Goal: Task Accomplishment & Management: Use online tool/utility

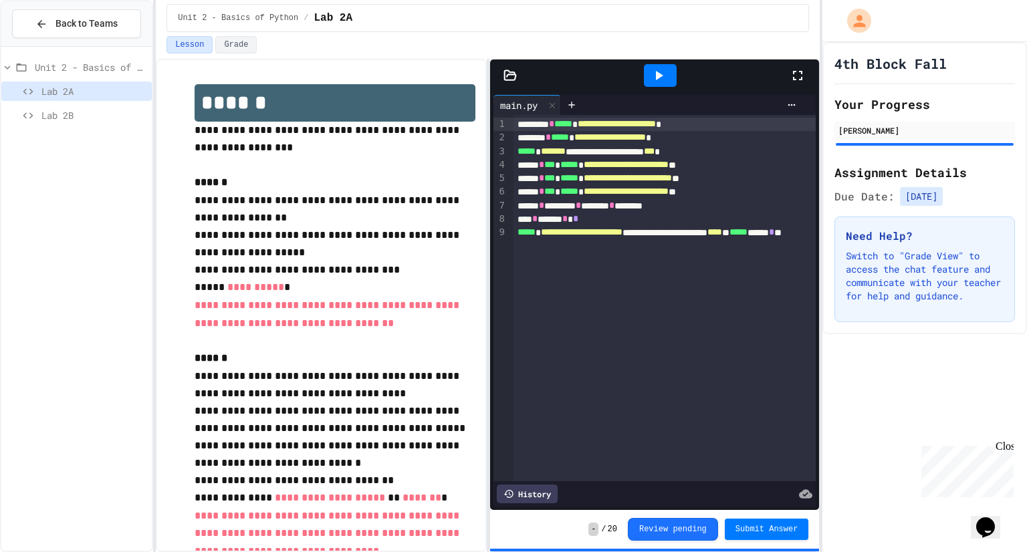
click at [662, 77] on icon at bounding box center [658, 76] width 16 height 16
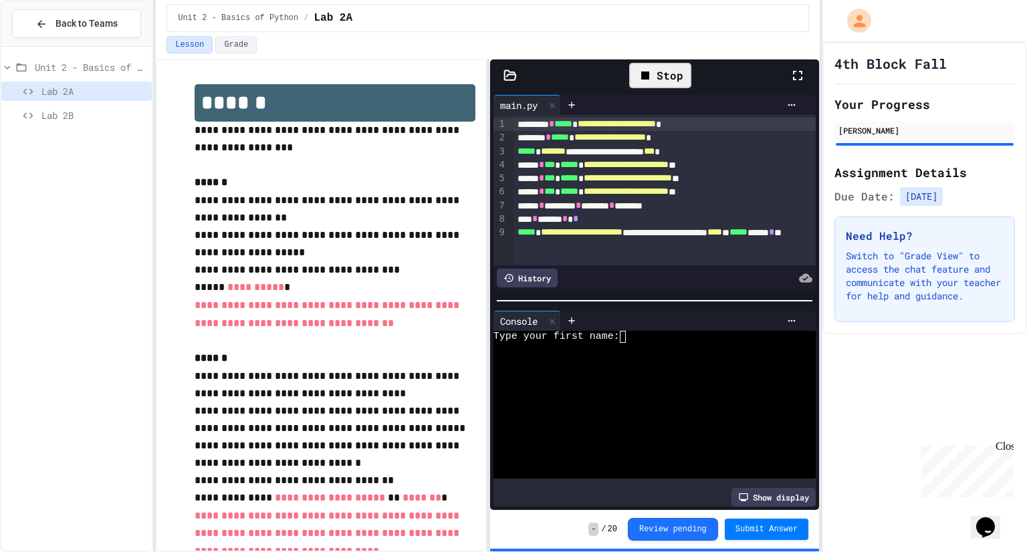
click at [632, 371] on div at bounding box center [649, 374] width 313 height 12
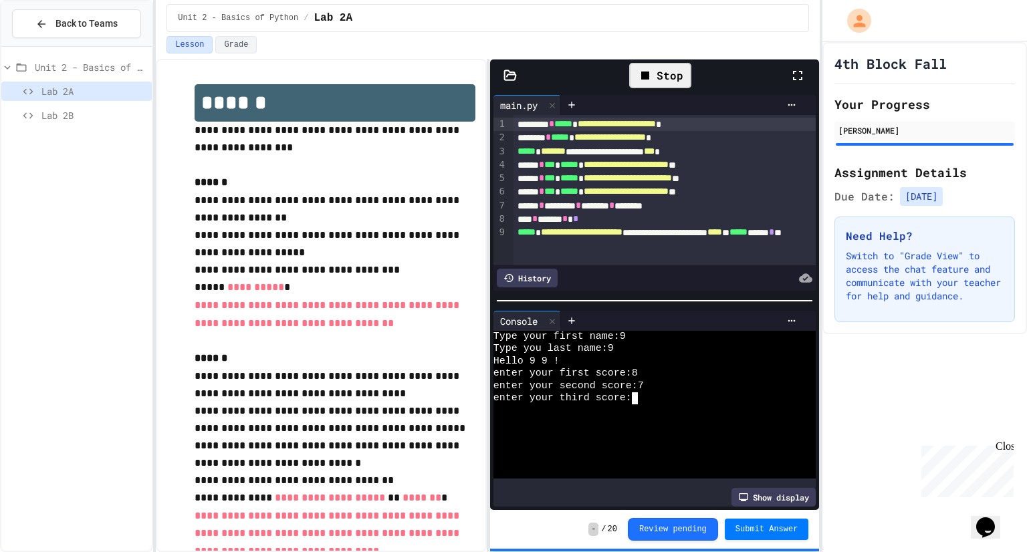
scroll to position [12, 0]
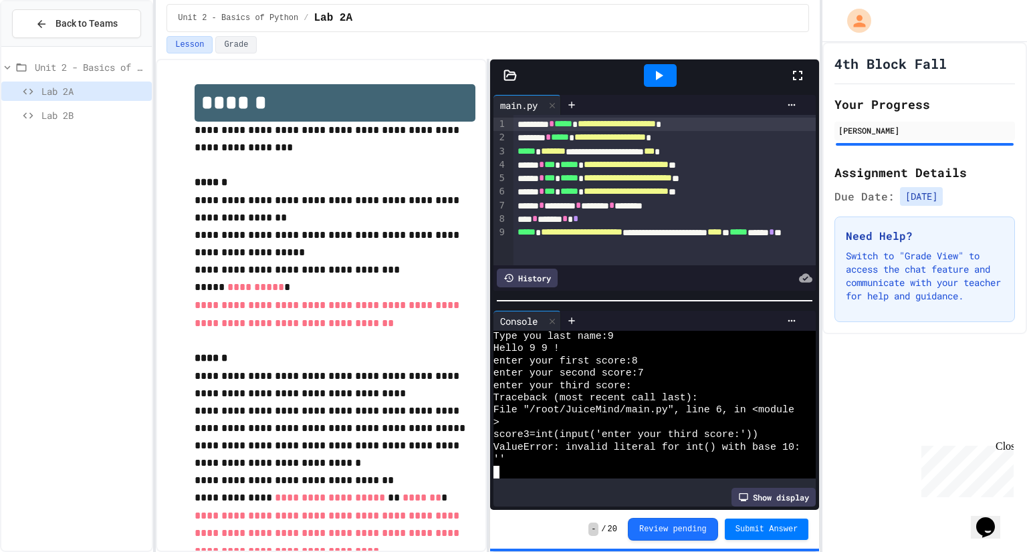
click at [55, 117] on span "Lab 2B" at bounding box center [93, 115] width 105 height 14
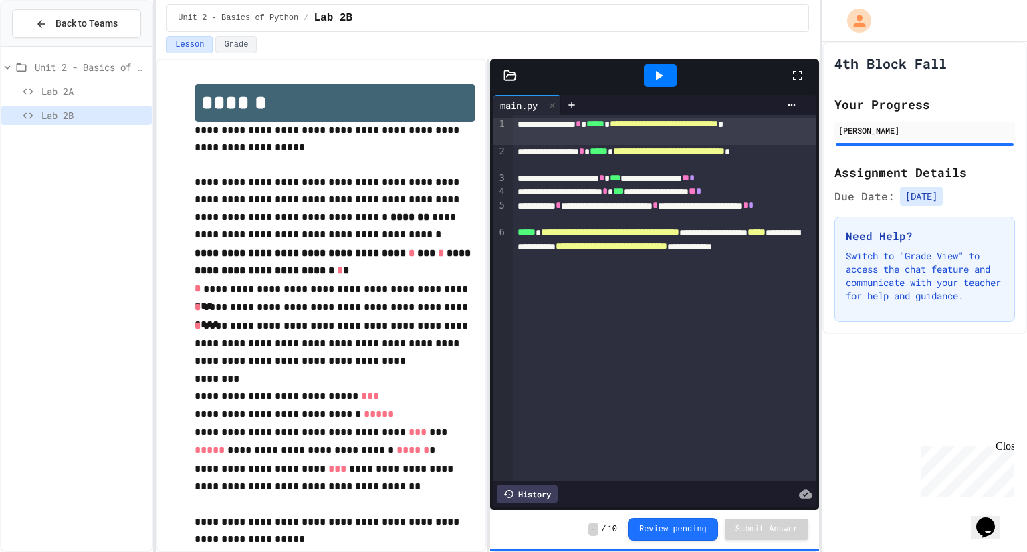
click at [45, 82] on div "Lab 2A" at bounding box center [76, 91] width 150 height 19
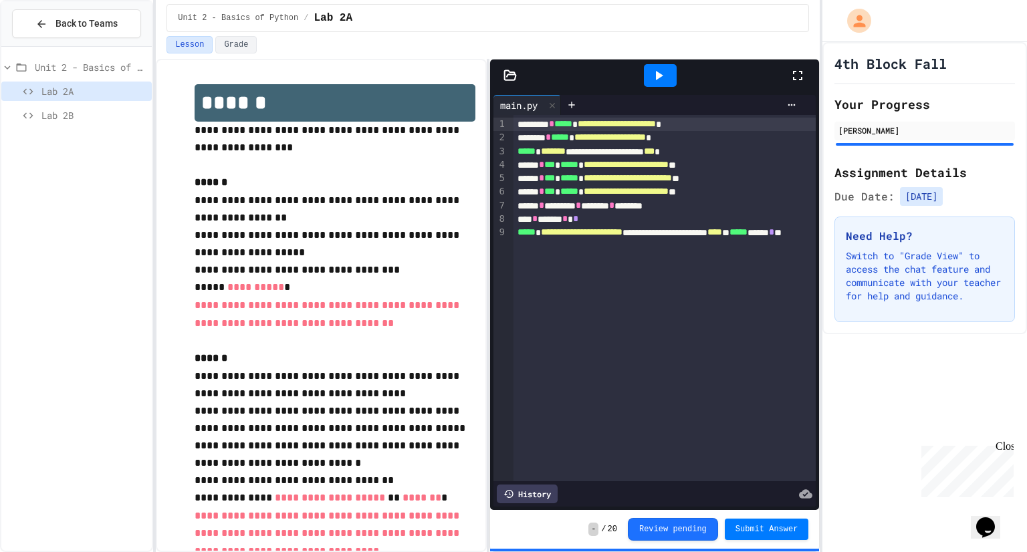
click at [771, 537] on button "Submit Answer" at bounding box center [767, 529] width 84 height 21
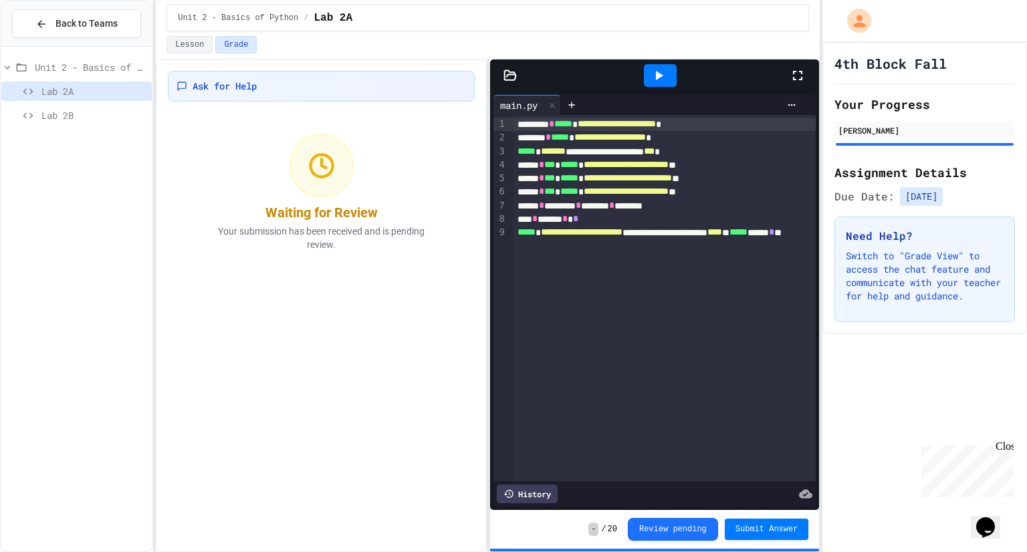
click at [37, 117] on div "Lab 2B" at bounding box center [76, 115] width 150 height 19
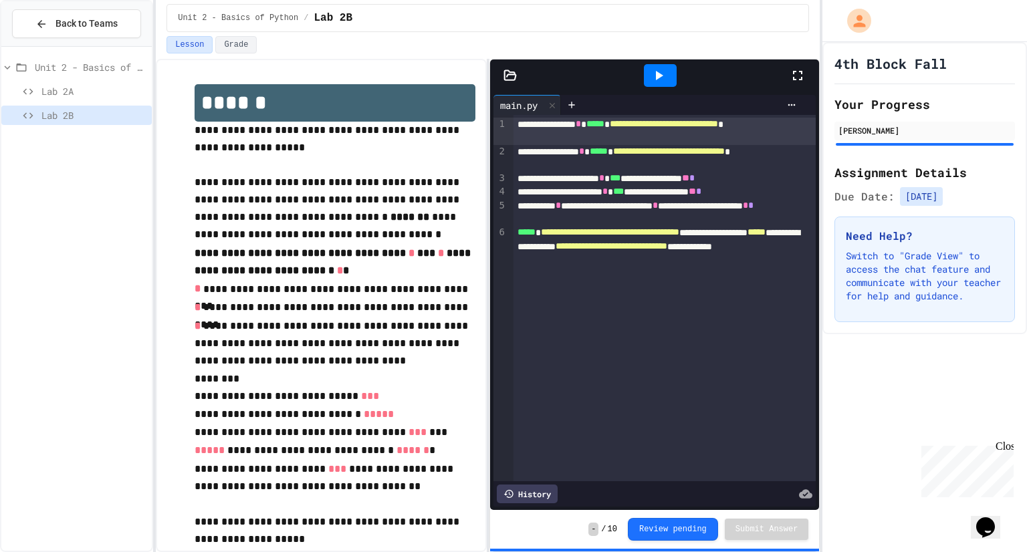
click at [43, 86] on span "Lab 2A" at bounding box center [93, 91] width 105 height 14
